Goal: Share content

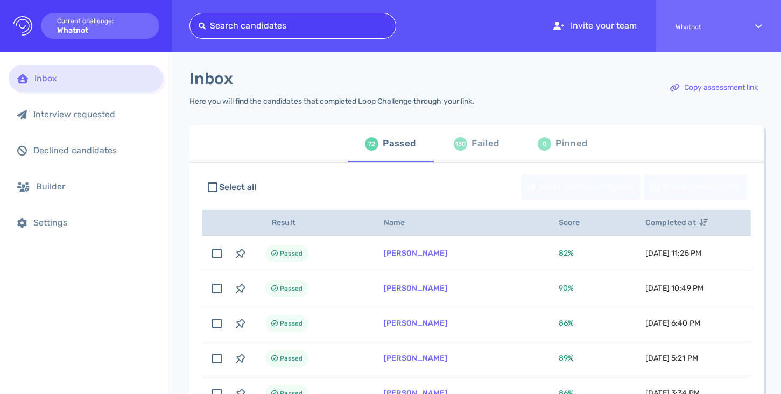
click at [381, 27] on div at bounding box center [293, 25] width 188 height 15
type input "[EMAIL_ADDRESS][DOMAIN_NAME]"
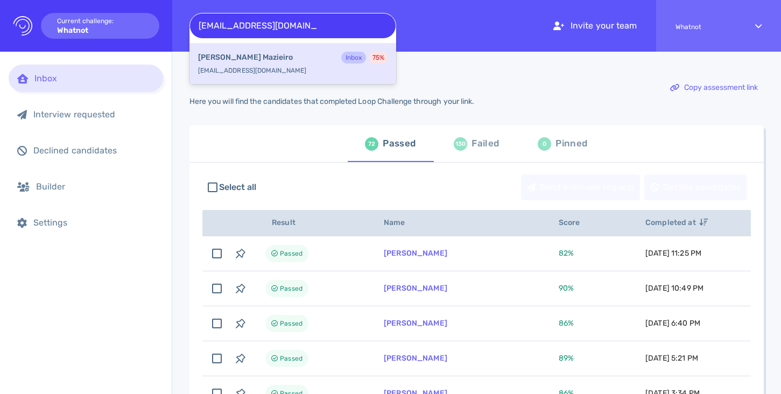
click at [270, 60] on div "[PERSON_NAME] Inbox 75 %" at bounding box center [292, 59] width 189 height 14
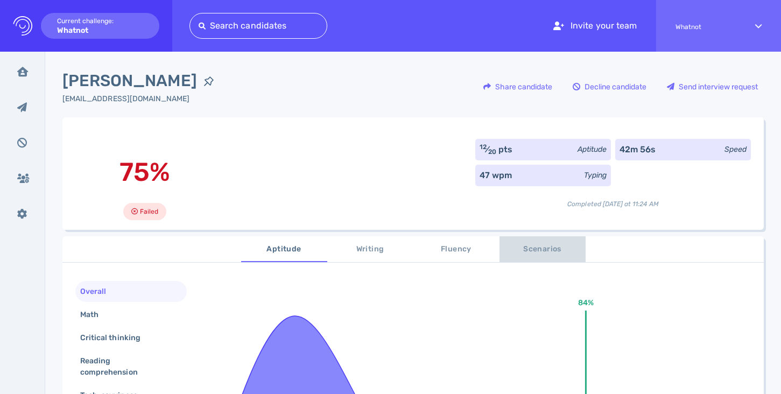
click at [531, 246] on span "Scenarios" at bounding box center [542, 249] width 73 height 13
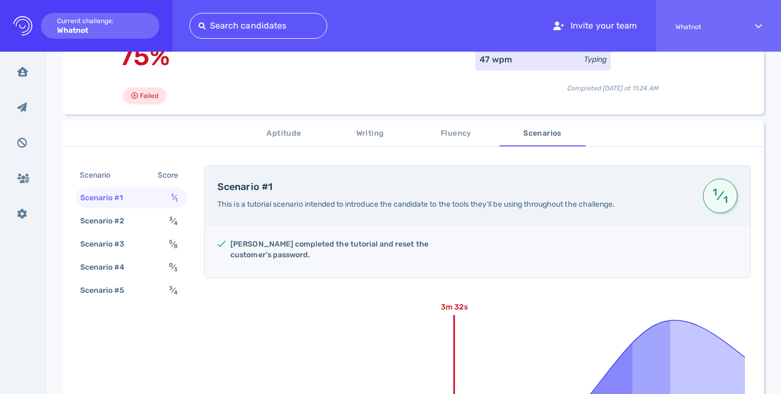
scroll to position [134, 0]
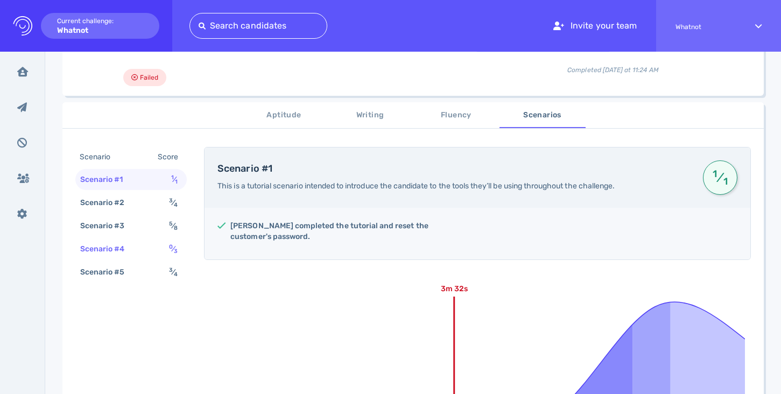
click at [119, 255] on div "Scenario #4" at bounding box center [108, 249] width 60 height 16
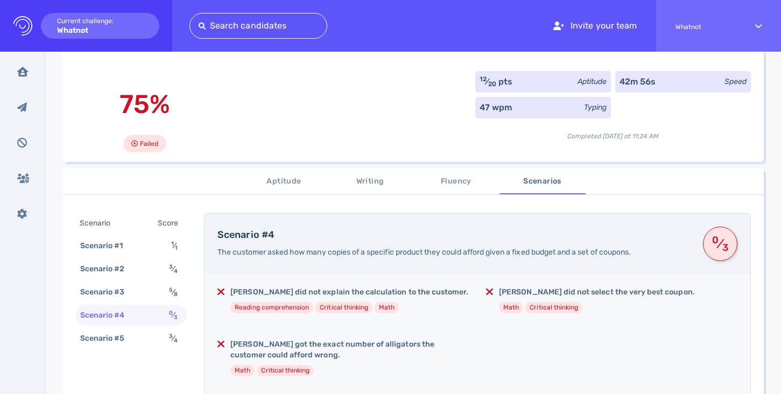
scroll to position [0, 0]
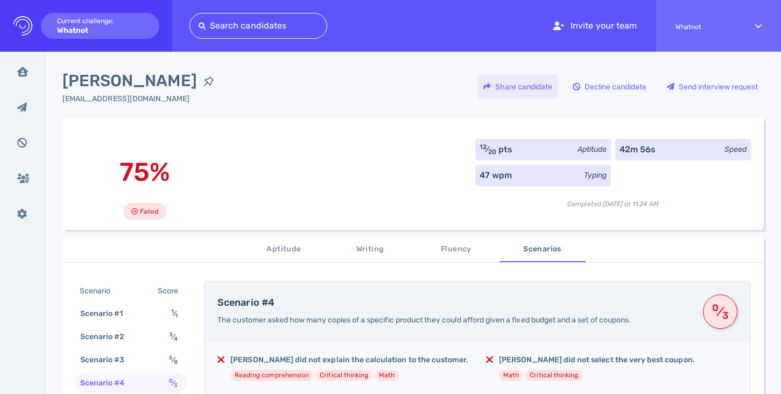
click at [531, 80] on div "Share candidate" at bounding box center [518, 86] width 80 height 25
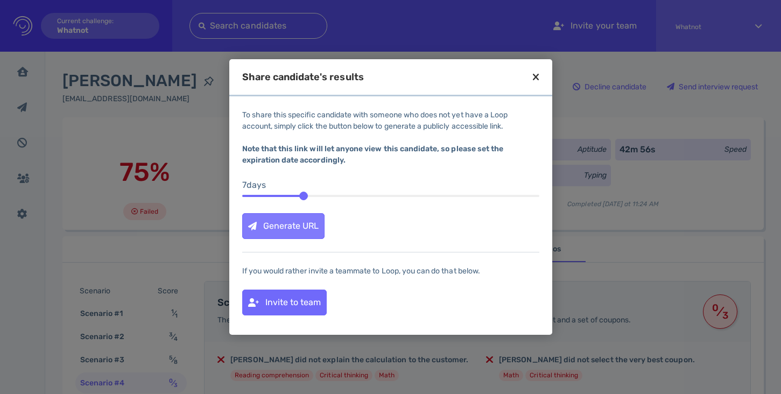
click at [293, 221] on div "Generate URL" at bounding box center [283, 226] width 81 height 25
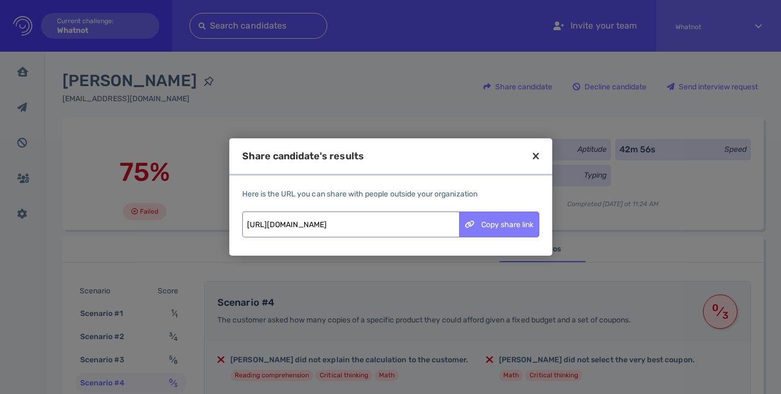
click at [485, 221] on div "Copy share link" at bounding box center [498, 224] width 79 height 25
click at [538, 153] on icon at bounding box center [536, 156] width 6 height 10
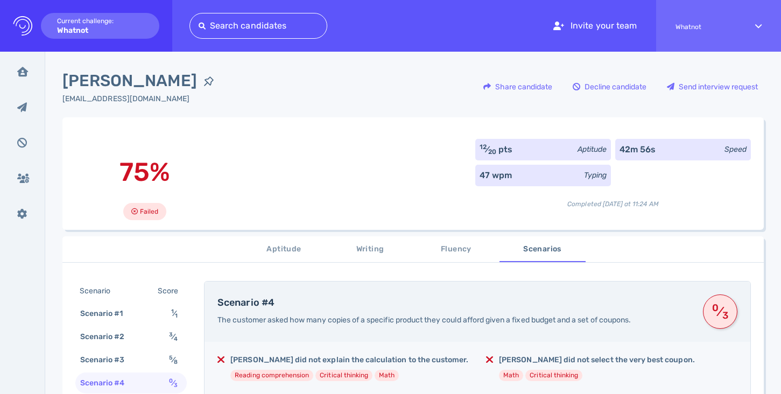
drag, startPoint x: 178, startPoint y: 81, endPoint x: 66, endPoint y: 81, distance: 112.5
click at [66, 81] on span "Bruno Mazieiro" at bounding box center [129, 81] width 135 height 24
copy span "Bruno Mazieiro"
click at [509, 86] on div "Share candidate" at bounding box center [518, 86] width 80 height 25
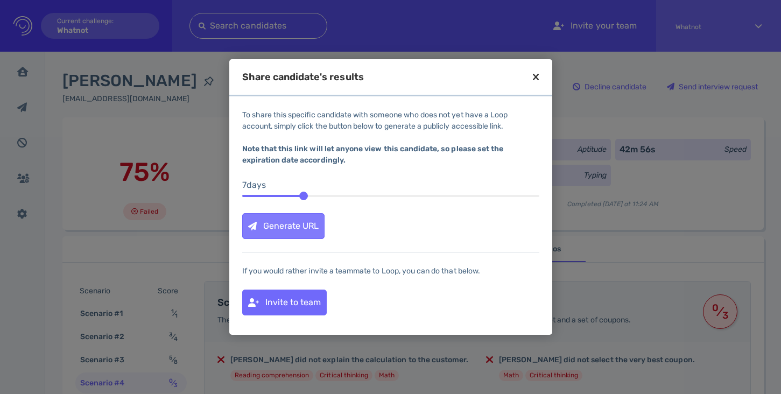
click at [299, 230] on div "Generate URL" at bounding box center [283, 226] width 81 height 25
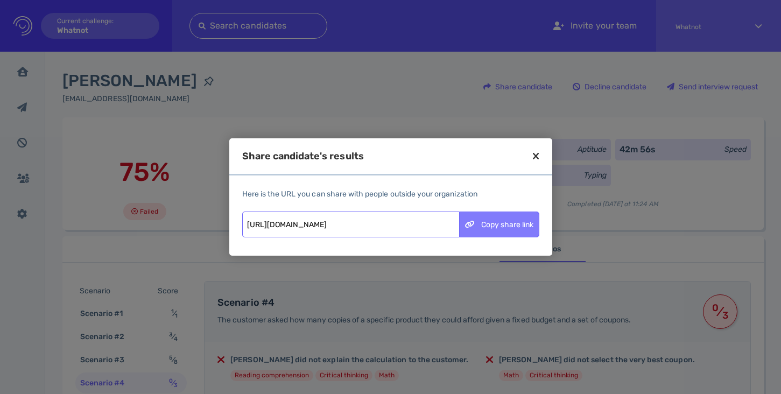
click at [507, 221] on div "Copy share link" at bounding box center [498, 224] width 79 height 25
